Goal: Transaction & Acquisition: Purchase product/service

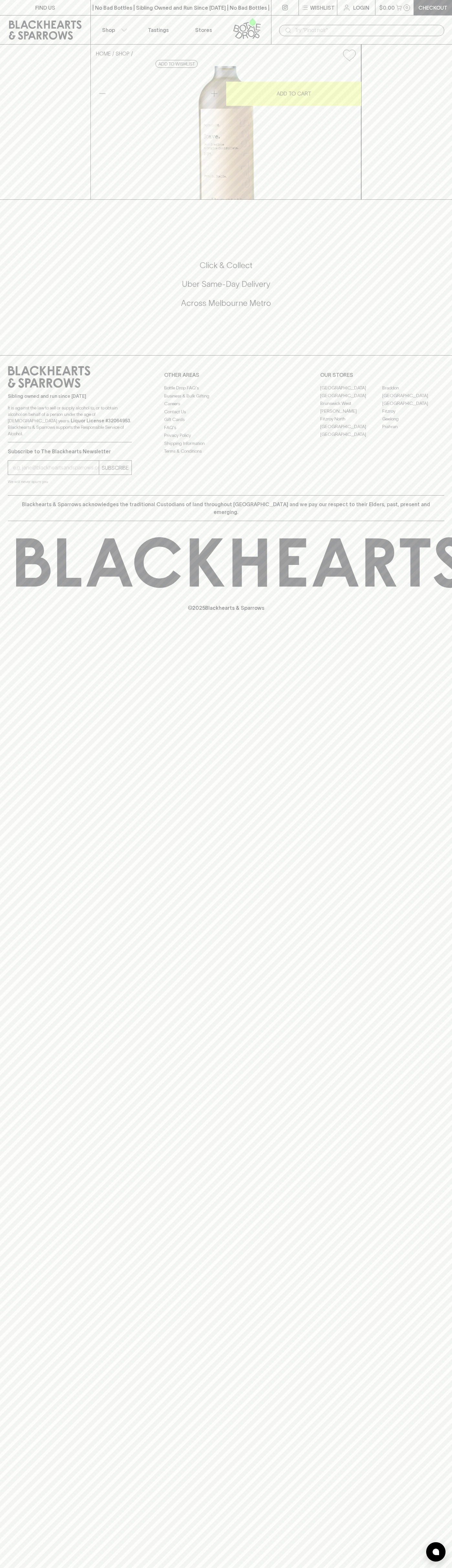
click at [403, 2] on button "$0.00 0" at bounding box center [394, 7] width 38 height 15
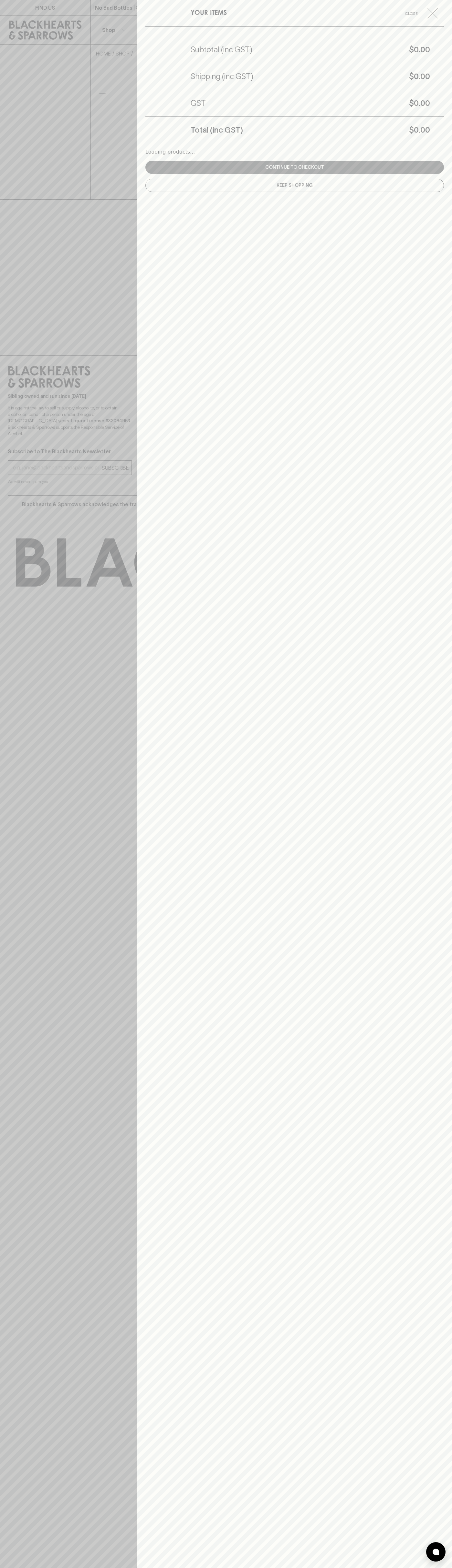
click at [439, 660] on div "YOUR ITEMS Close Subtotal (inc GST) $0.00 Shipping (inc GST) $0.00 GST $0.00 To…" at bounding box center [295, 784] width 315 height 1568
click at [192, 1568] on html "FIND US | No Bad Bottles | Sibling Owned and Run Since [DATE] | No Bad Bottles …" at bounding box center [226, 784] width 452 height 1568
click at [7, 113] on div at bounding box center [226, 784] width 452 height 1568
